Goal: Find specific page/section: Find specific page/section

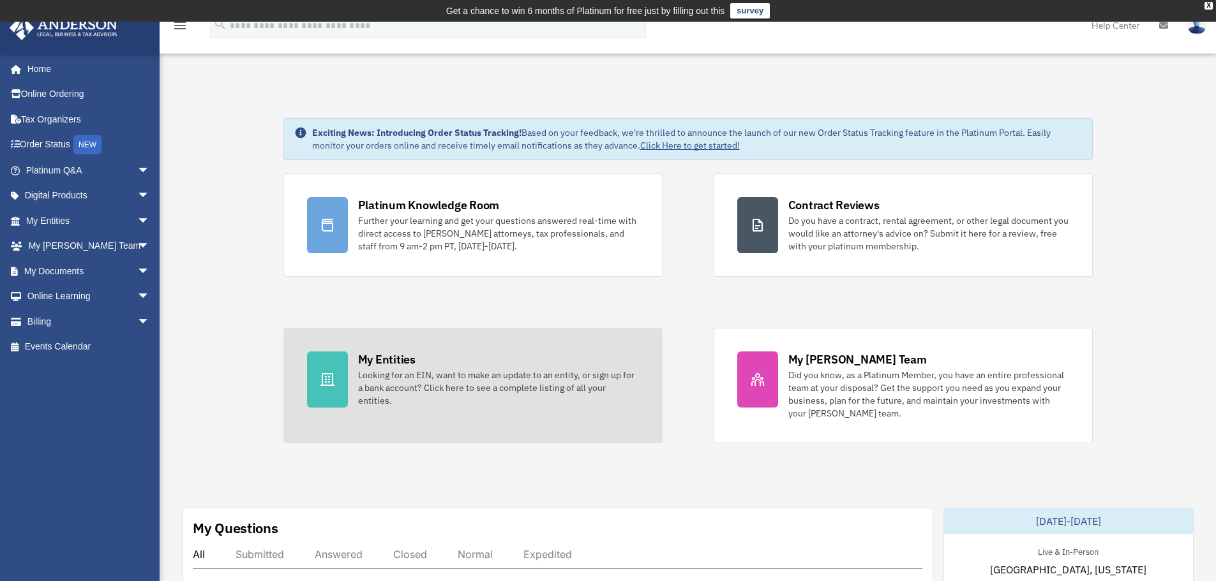
click at [536, 396] on div "Looking for an EIN, want to make an update to an entity, or sign up for a bank …" at bounding box center [498, 388] width 281 height 38
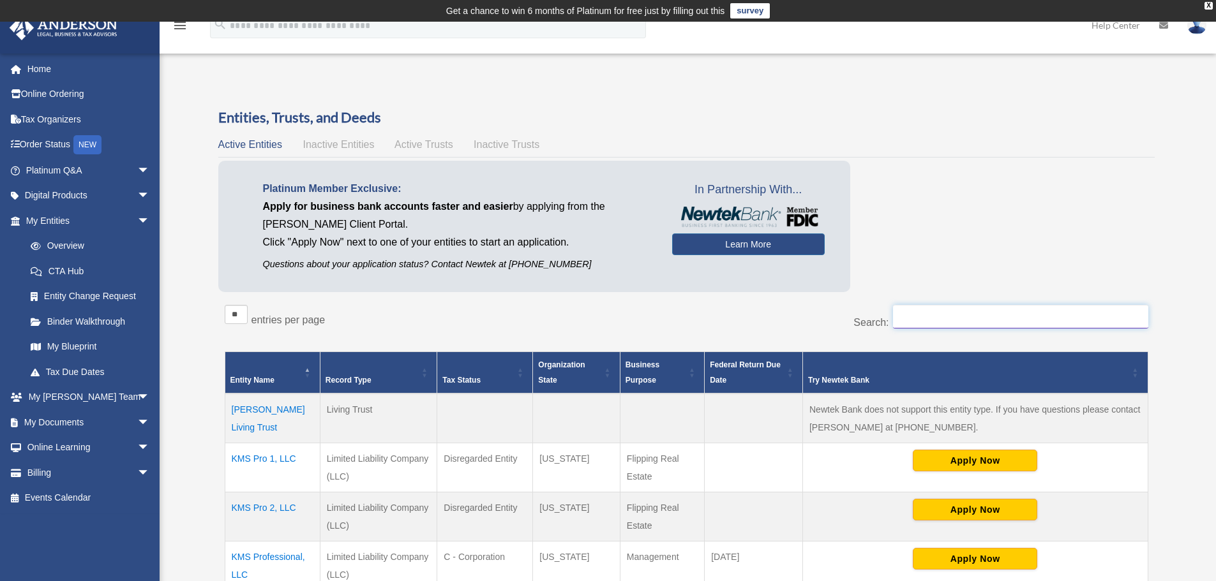
click at [914, 320] on input "Search:" at bounding box center [1020, 317] width 255 height 24
click at [1053, 377] on div "Try Newtek Bank" at bounding box center [968, 380] width 320 height 15
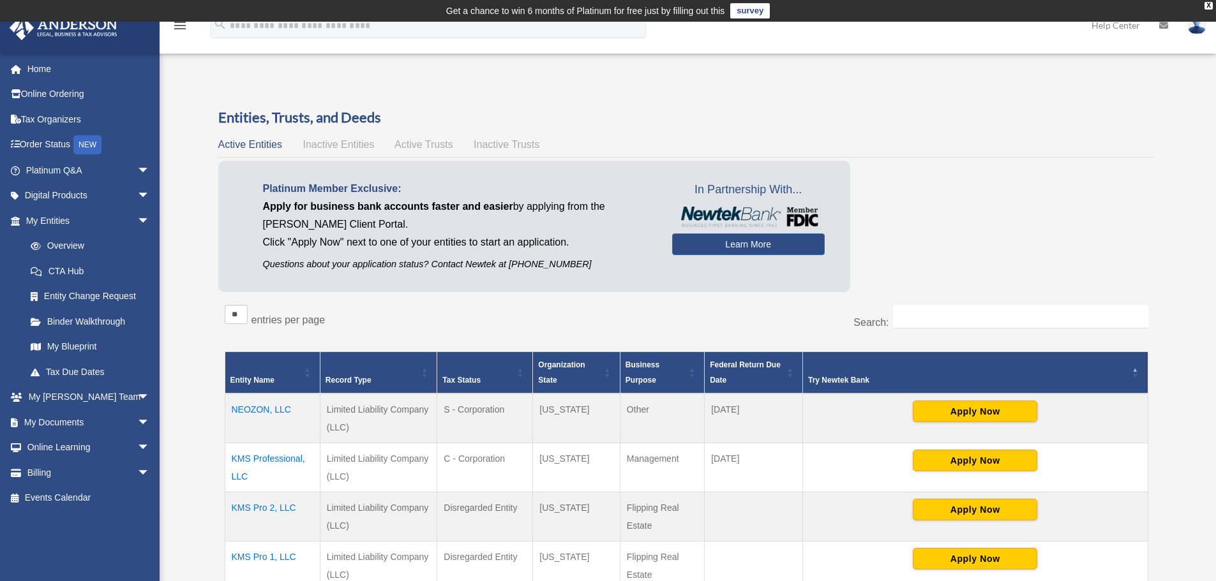
click at [1136, 369] on span "\a Try Newtek Bank\a : Activate to invert sorting" at bounding box center [1136, 372] width 8 height 41
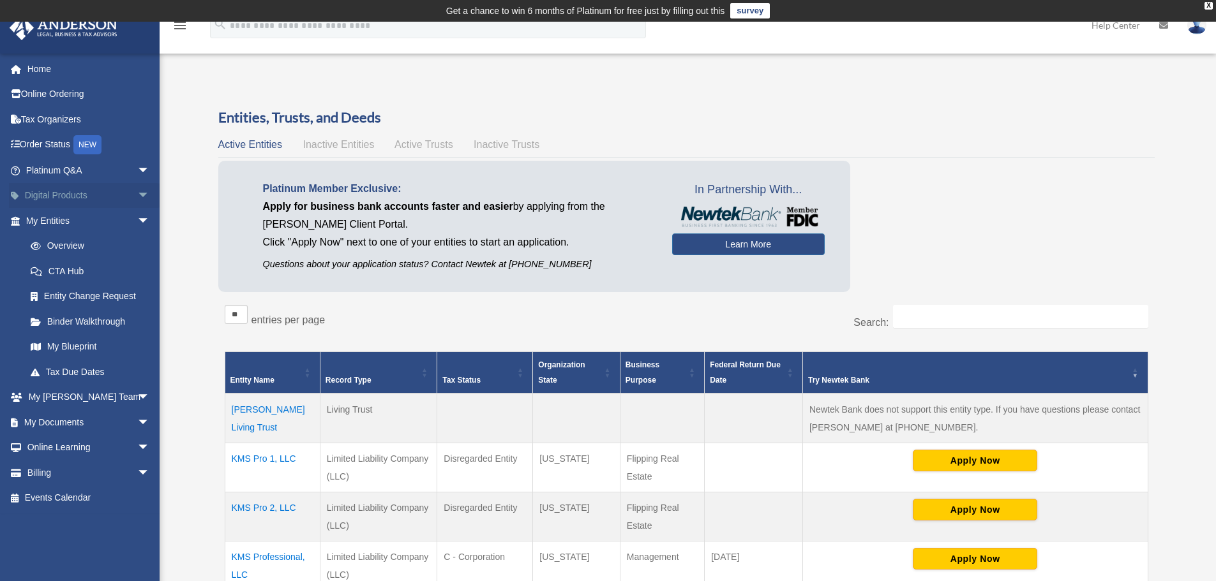
click at [49, 195] on link "Digital Products arrow_drop_down" at bounding box center [89, 196] width 160 height 26
click at [36, 421] on link "My Documents arrow_drop_down" at bounding box center [89, 423] width 160 height 26
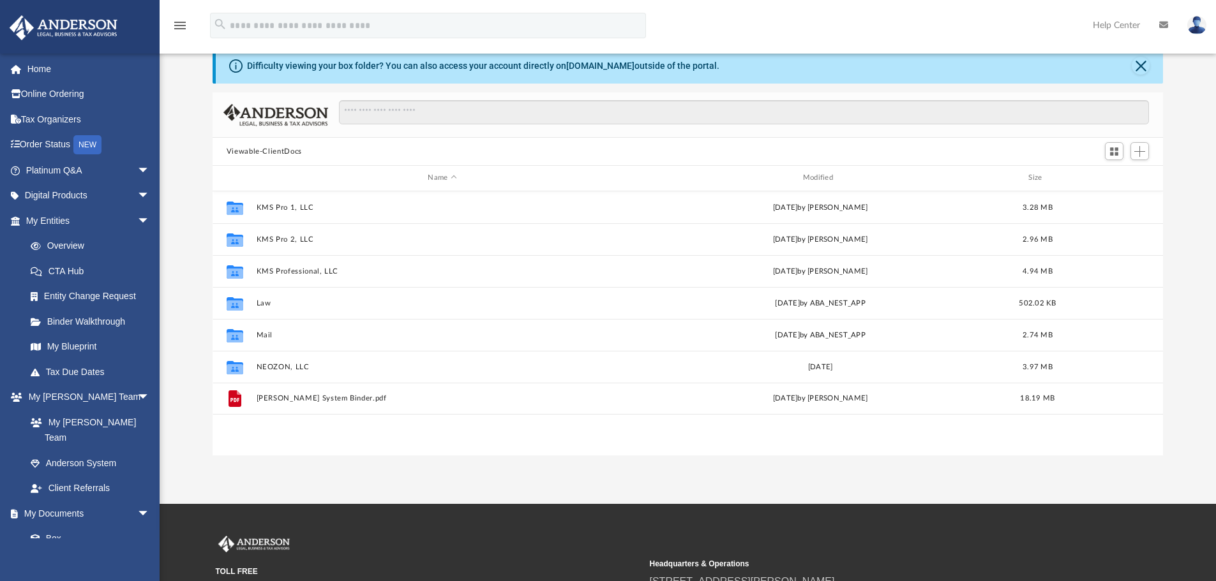
scroll to position [64, 0]
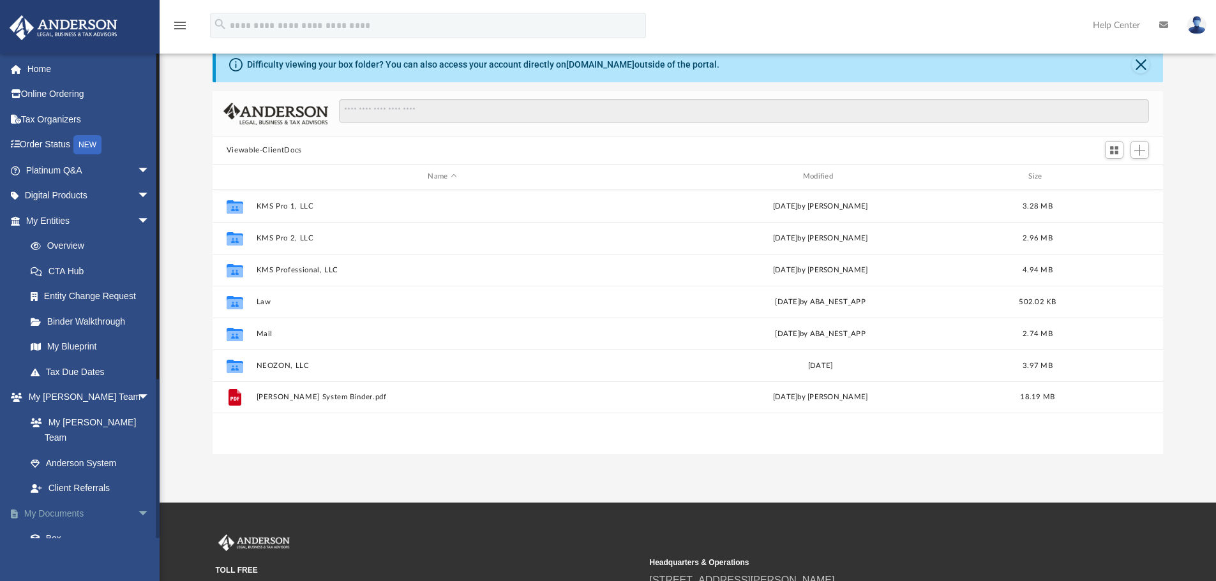
click at [137, 501] on span "arrow_drop_down" at bounding box center [150, 514] width 26 height 26
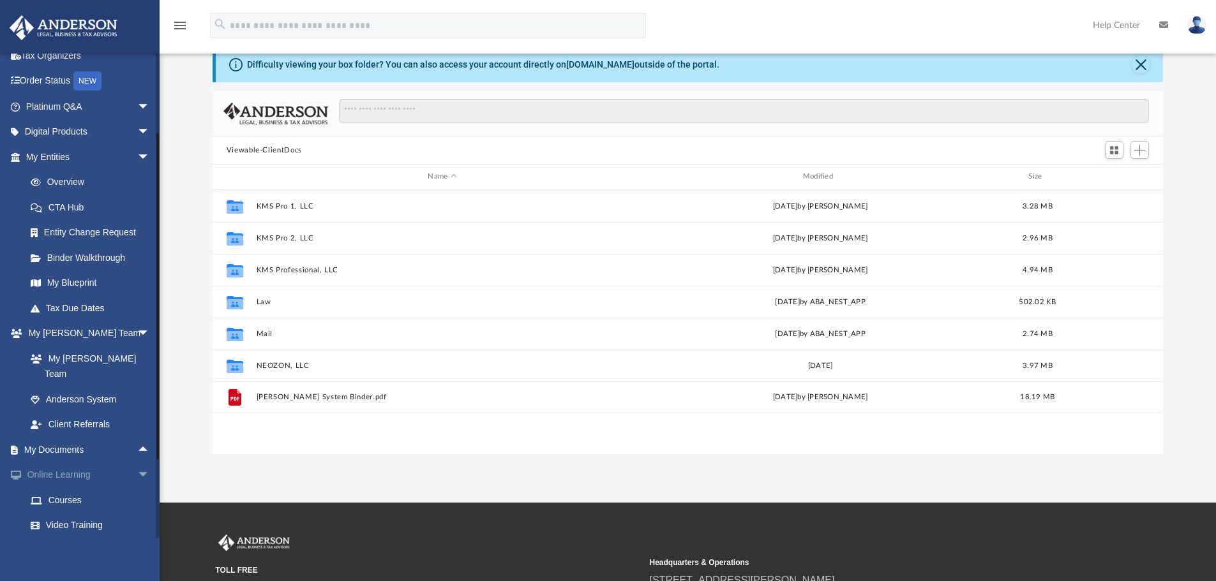
click at [137, 463] on span "arrow_drop_down" at bounding box center [150, 476] width 26 height 26
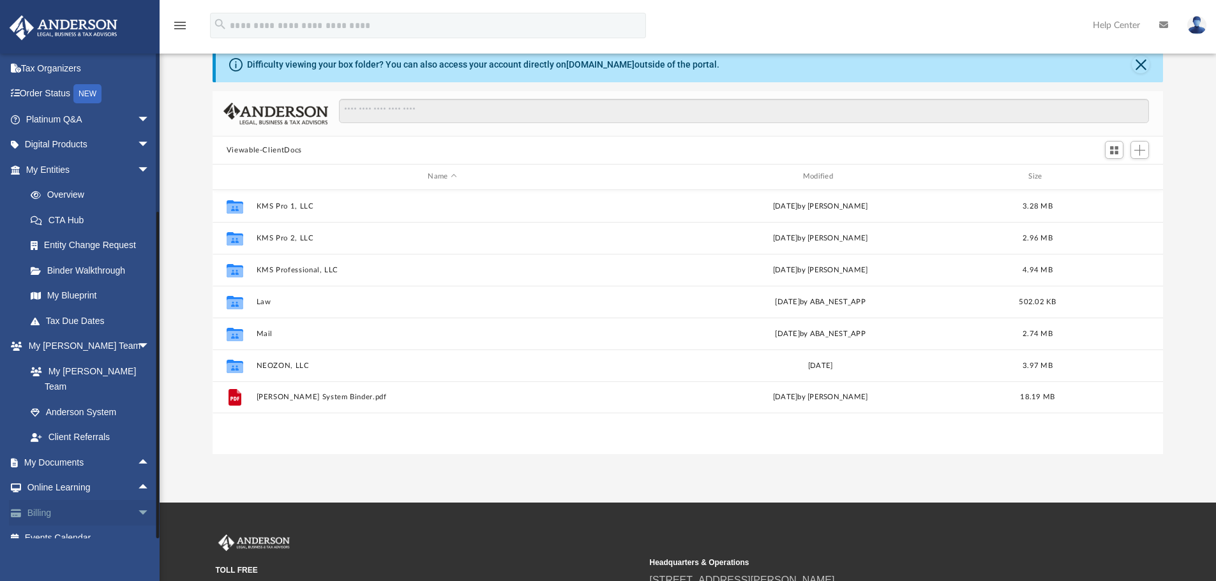
click at [137, 500] on span "arrow_drop_down" at bounding box center [150, 513] width 26 height 26
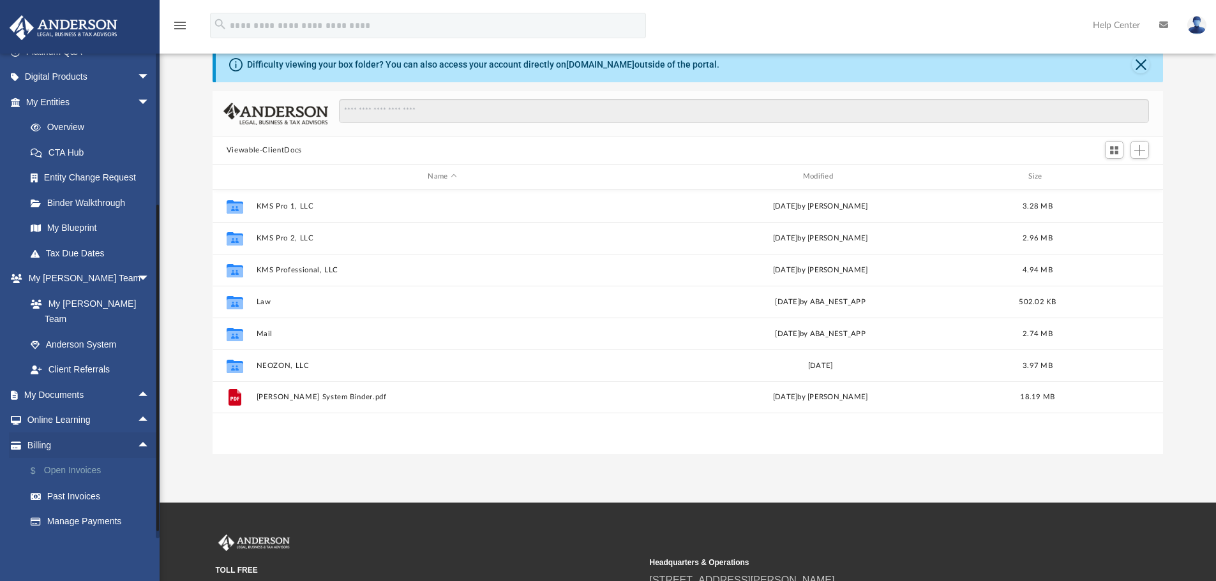
scroll to position [127, 0]
